Goal: Complete application form

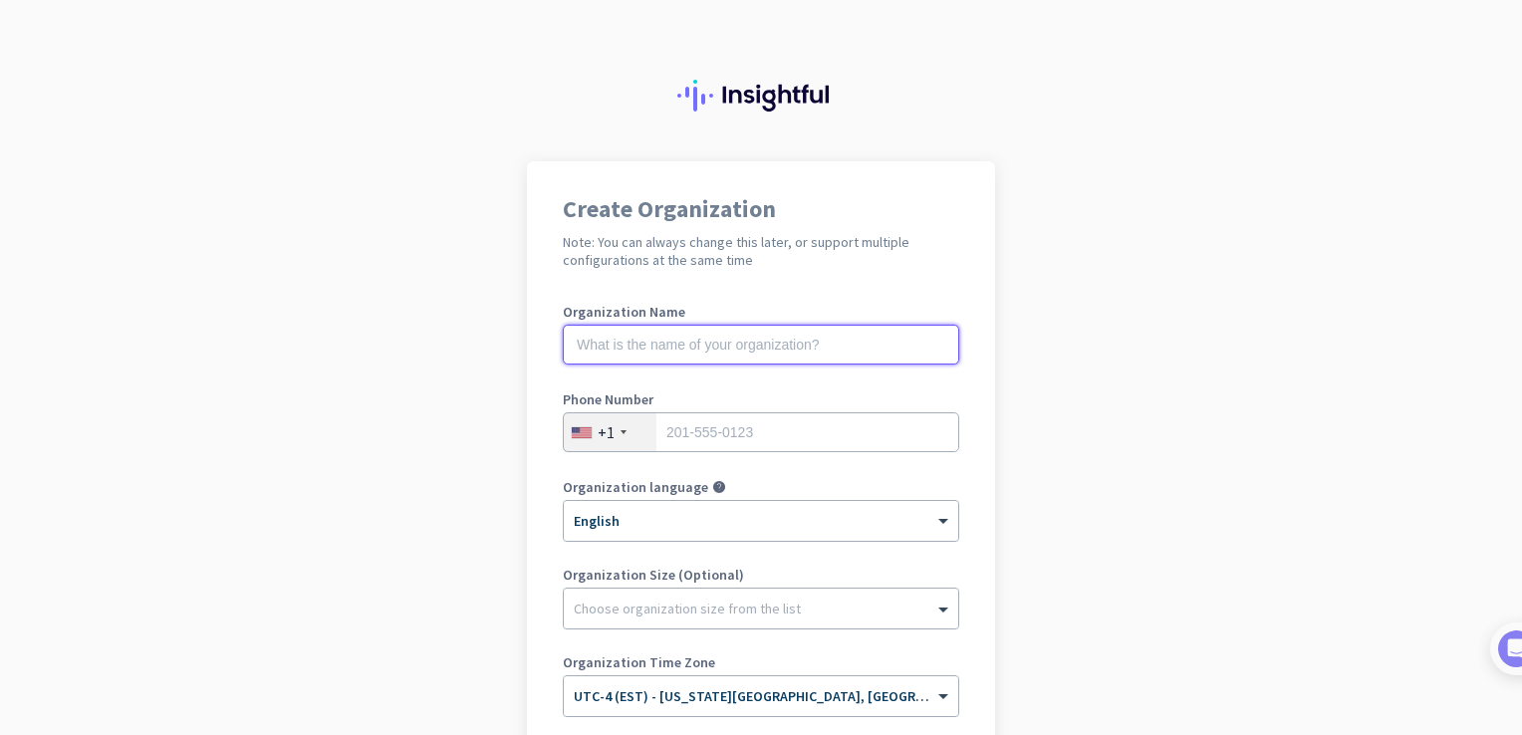
click at [886, 349] on input "text" at bounding box center [761, 345] width 396 height 40
type input "Healing Partners"
type input "2675305594"
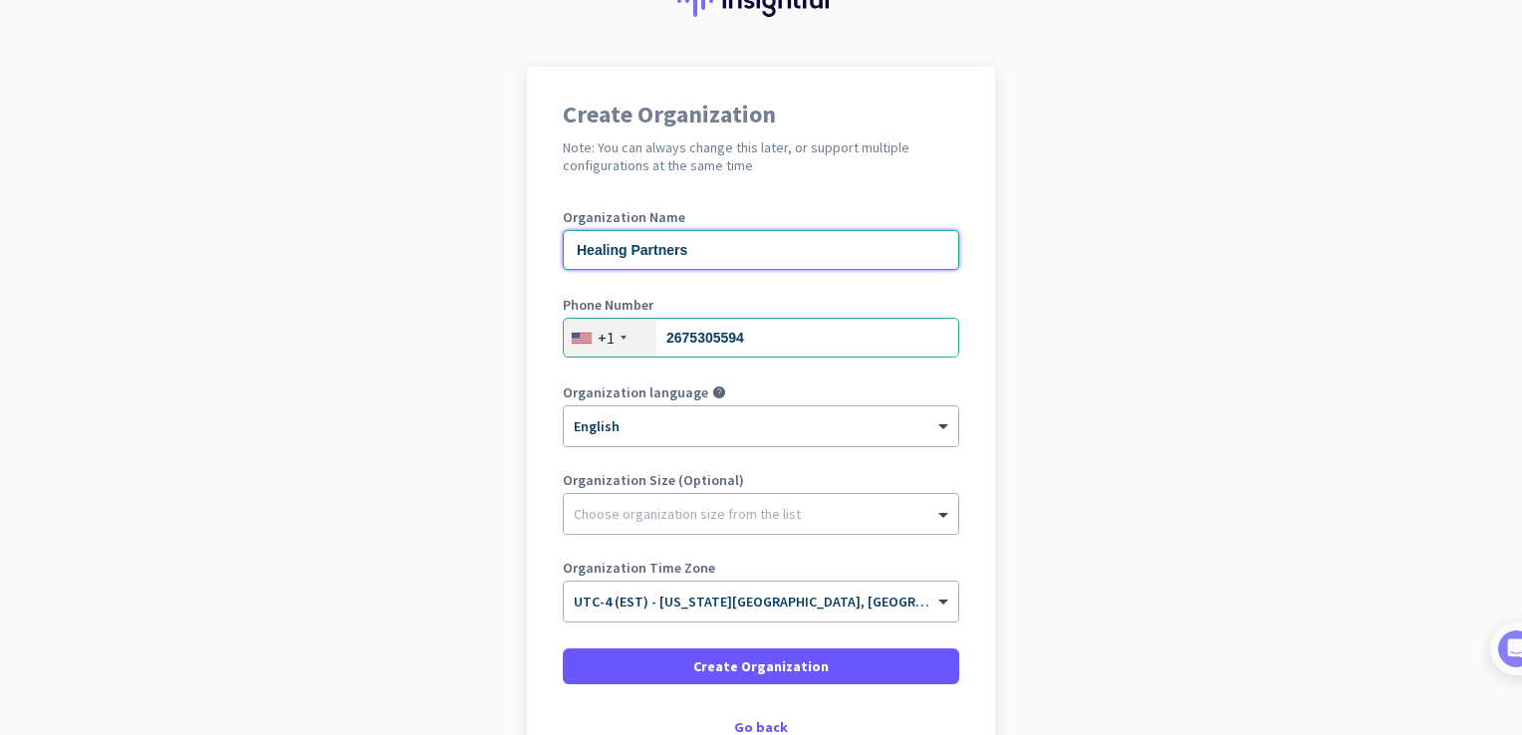
scroll to position [96, 0]
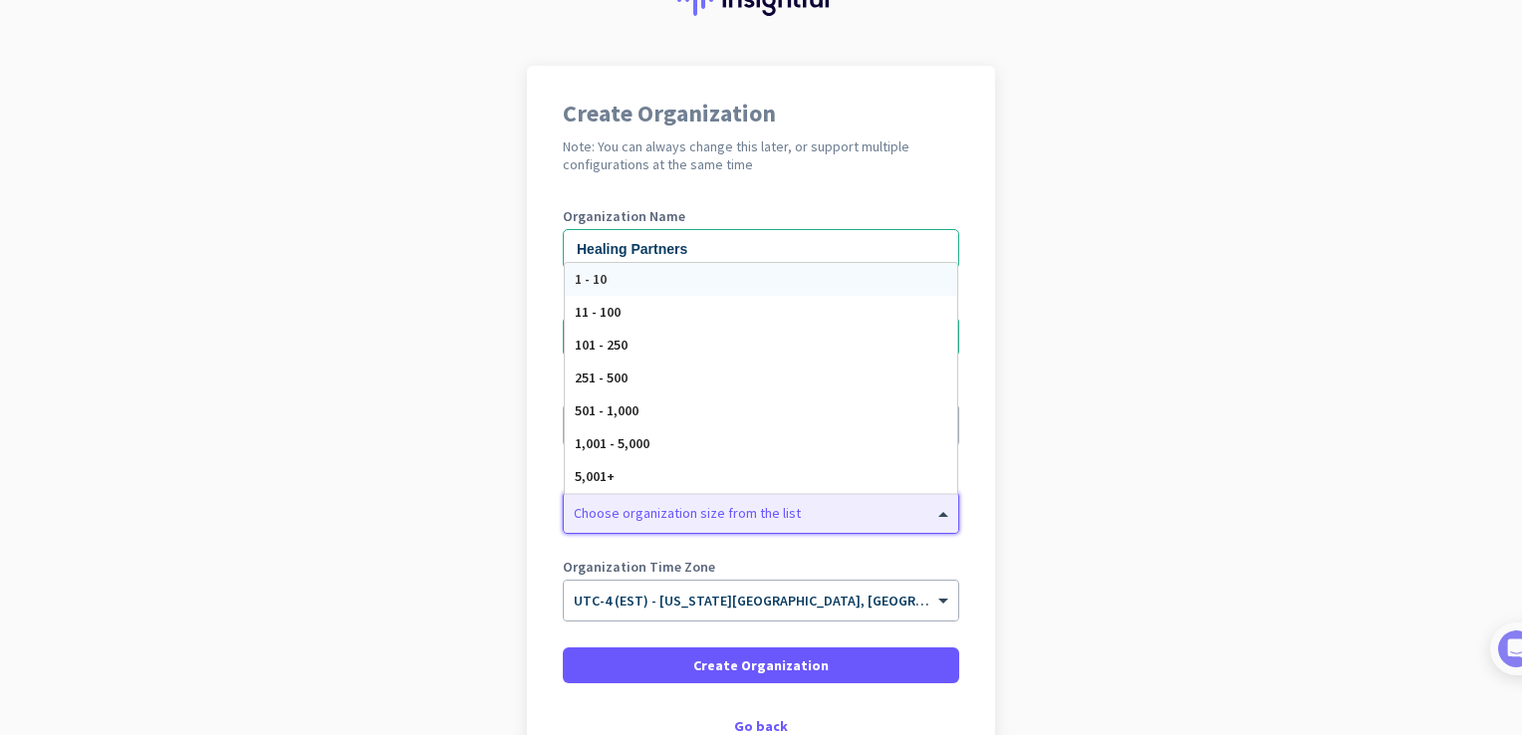
click at [844, 511] on div at bounding box center [761, 508] width 394 height 20
click at [644, 377] on div "251 - 500" at bounding box center [761, 378] width 392 height 33
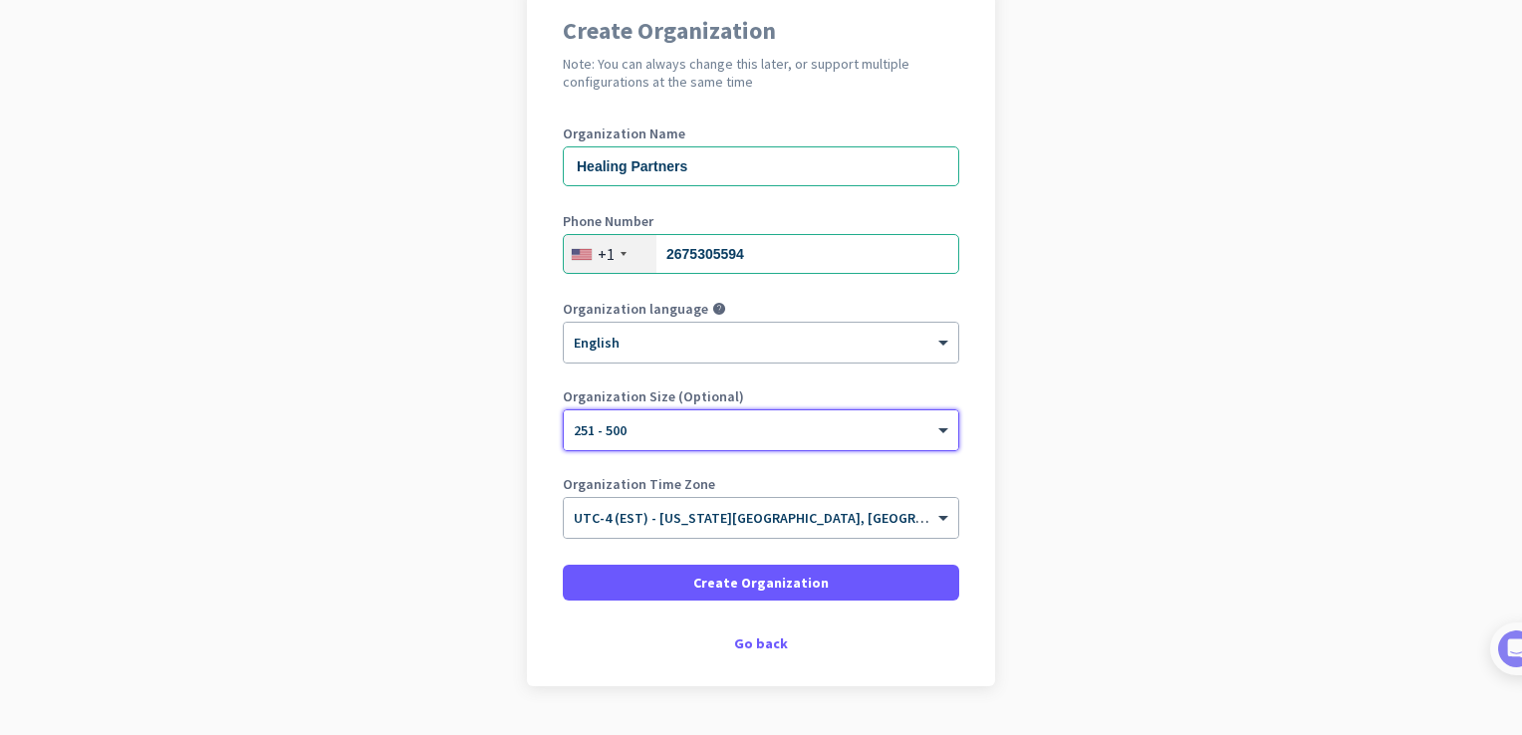
scroll to position [181, 0]
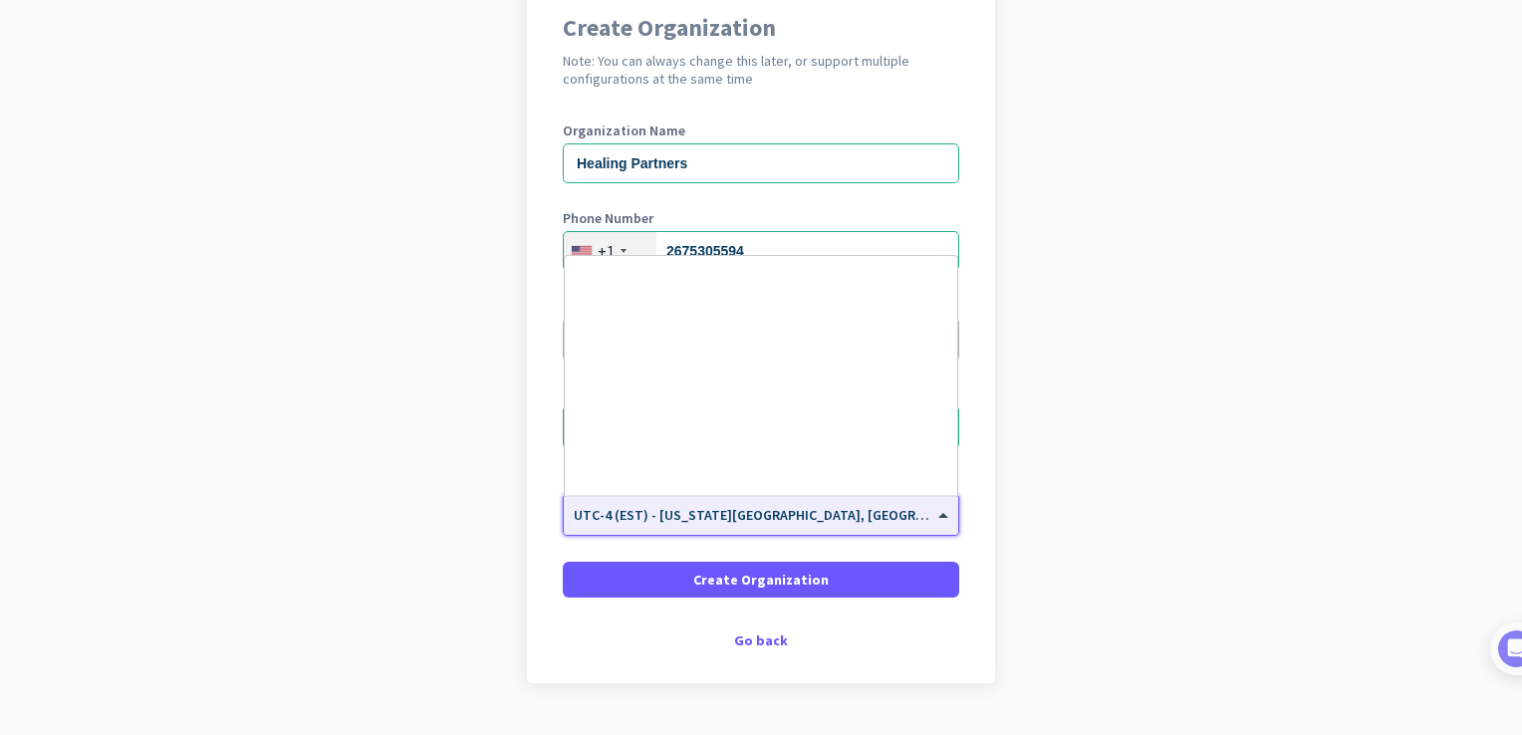
click at [847, 508] on input "text" at bounding box center [741, 508] width 335 height 15
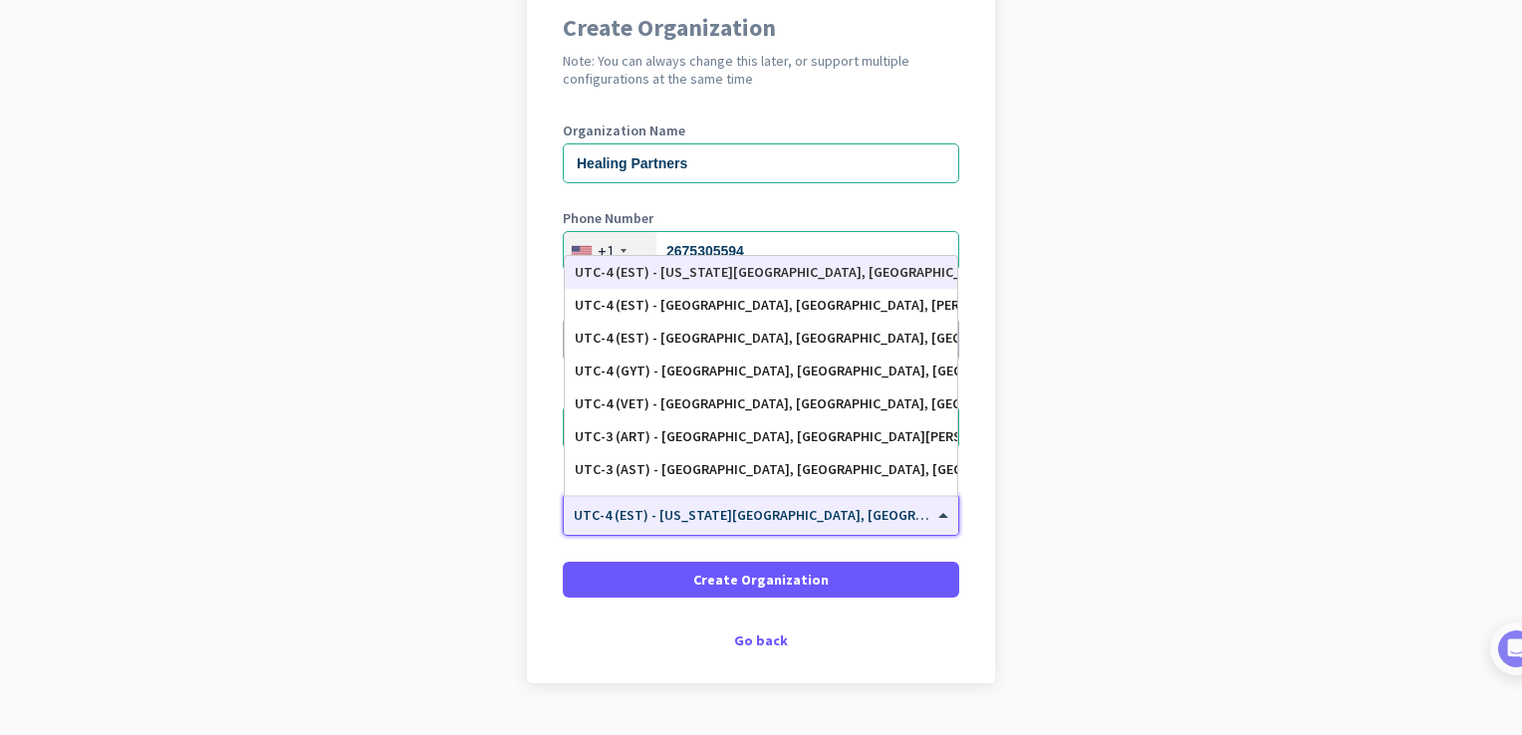
click at [816, 276] on div "UTC-4 (EST) - [US_STATE][GEOGRAPHIC_DATA], [GEOGRAPHIC_DATA], [GEOGRAPHIC_DATA]…" at bounding box center [761, 272] width 373 height 17
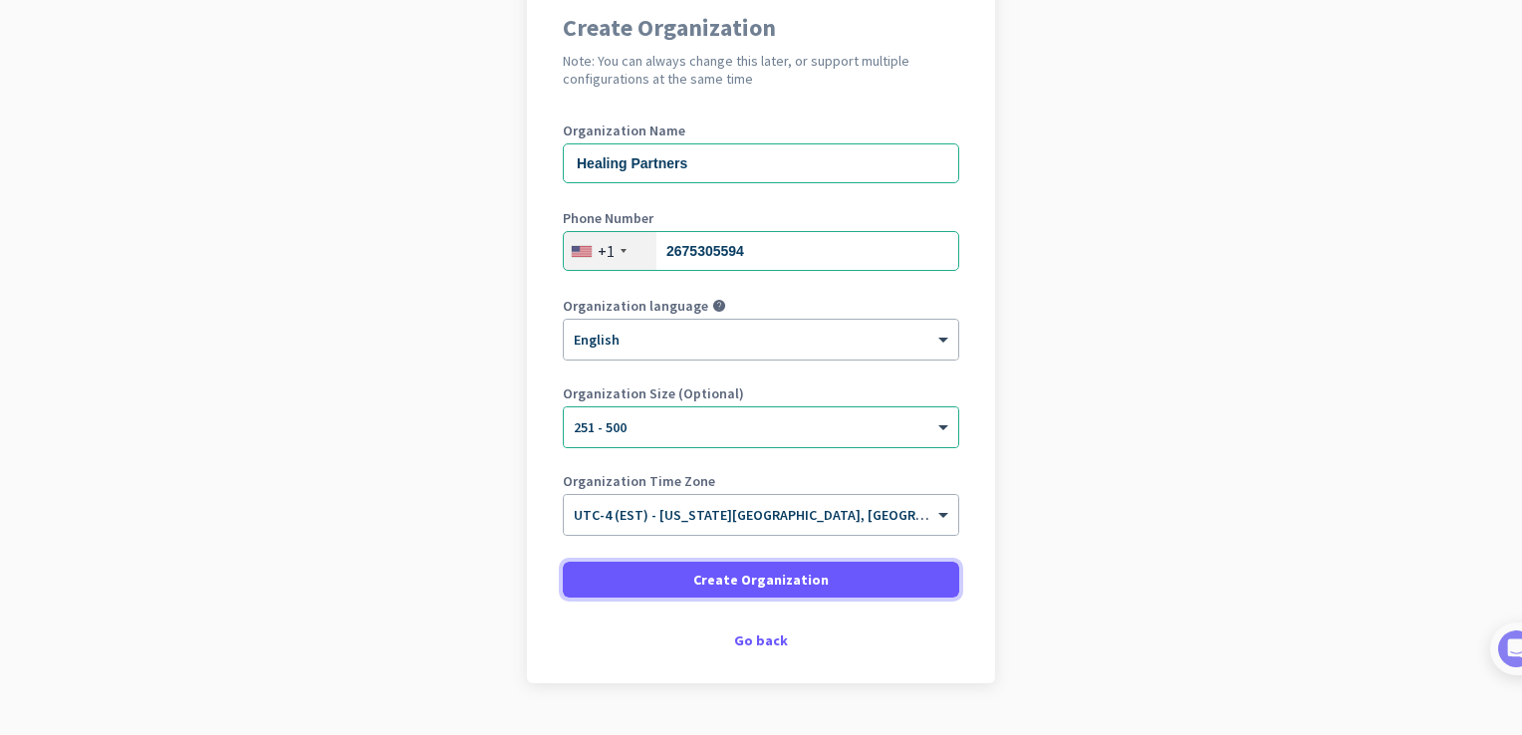
drag, startPoint x: 789, startPoint y: 581, endPoint x: 1013, endPoint y: 620, distance: 227.4
click at [1013, 620] on app-onboarding-organization "Create Organization Note: You can always change this later, or support multiple…" at bounding box center [761, 381] width 1522 height 803
